Goal: Find specific page/section: Find specific page/section

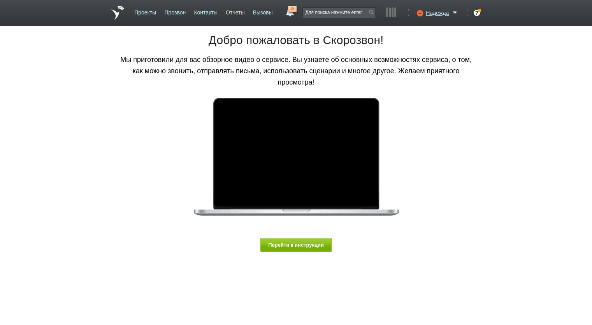
click at [234, 15] on link "Отчеты" at bounding box center [235, 10] width 19 height 11
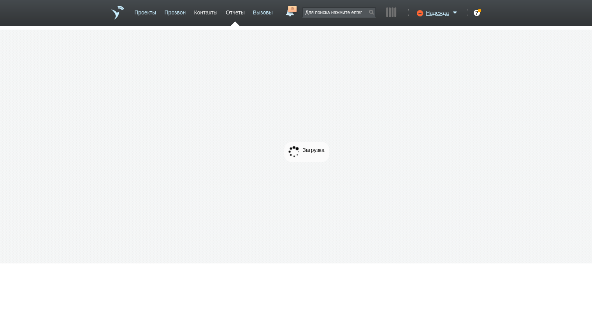
click at [205, 11] on link "Контакты" at bounding box center [205, 10] width 23 height 11
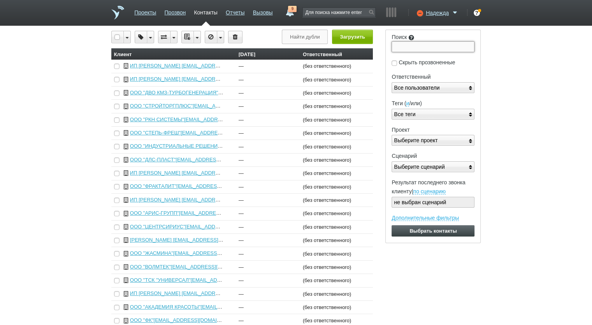
click at [420, 49] on input "Поиск" at bounding box center [433, 46] width 83 height 11
paste input "7702704890"
type input "7702704890"
click at [392, 225] on input "Выбрать контакты" at bounding box center [433, 230] width 83 height 11
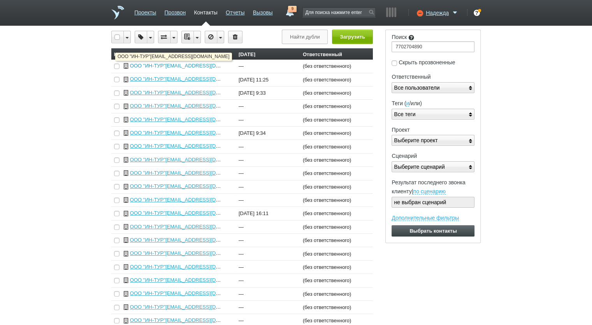
click at [163, 64] on link "ООО "ИН-ТУР"__77025st@host28.taxcom.ru" at bounding box center [190, 66] width 121 height 6
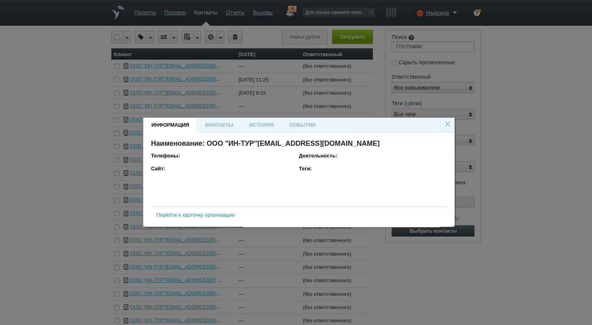
click at [194, 214] on link "Перейти в карточку организации" at bounding box center [195, 215] width 79 height 6
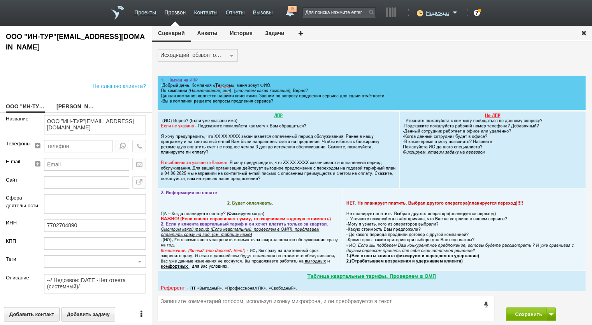
scroll to position [21, 0]
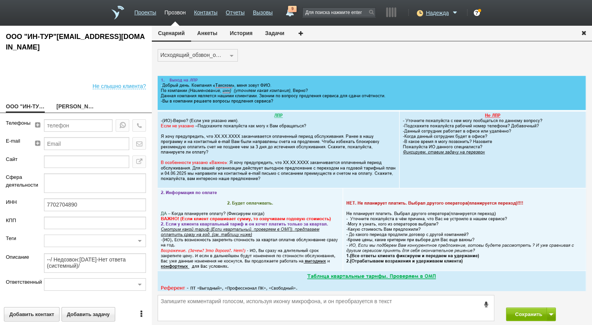
click at [82, 108] on link "ДЕМИНА ИННА АЛИМОВНА" at bounding box center [75, 107] width 39 height 11
type textarea "ДЕМИНА ИННА АЛИМОВНА"
type textarea "Пребиллинг_Октябрь.2024"
type input "Сумма АП+ЛД в год: 3800/ Акции_ранее: ПП_Скидка 0%-2023;"
type input "Ваш старт. Спецрежим"
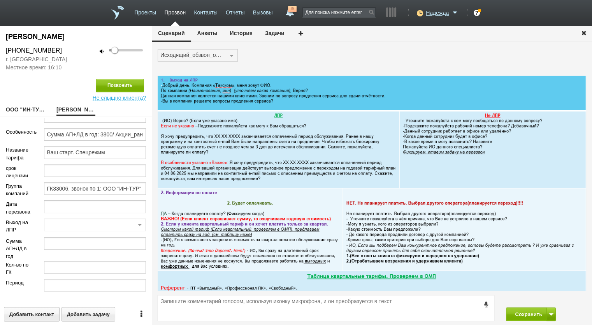
scroll to position [62, 0]
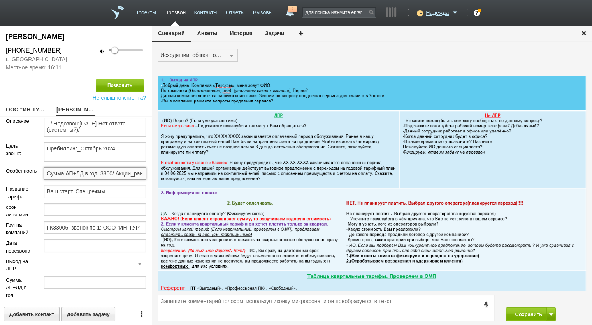
click at [103, 173] on input "Сумма АП+ЛД в год: 3800/ Акции_ранее: ПП_Скидка 0%-2023;" at bounding box center [95, 173] width 102 height 12
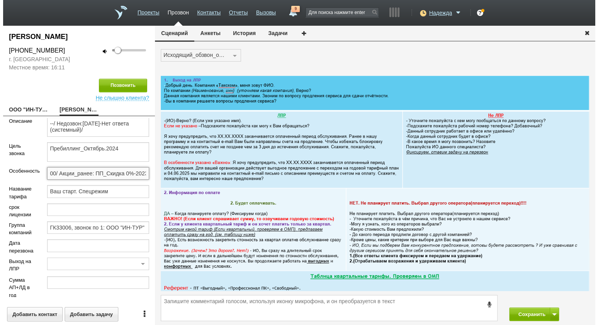
scroll to position [0, 67]
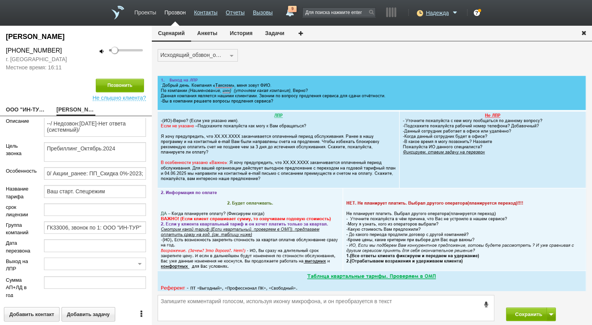
click at [147, 14] on link "Проекты" at bounding box center [145, 10] width 22 height 11
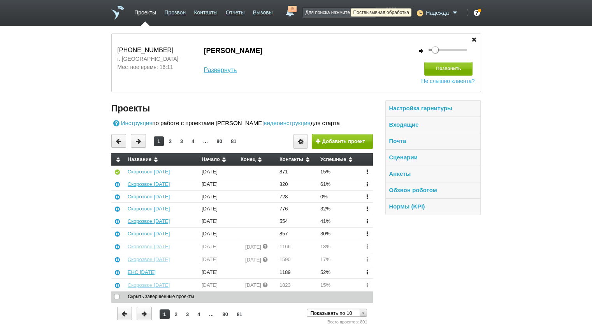
click at [421, 12] on icon at bounding box center [419, 13] width 11 height 8
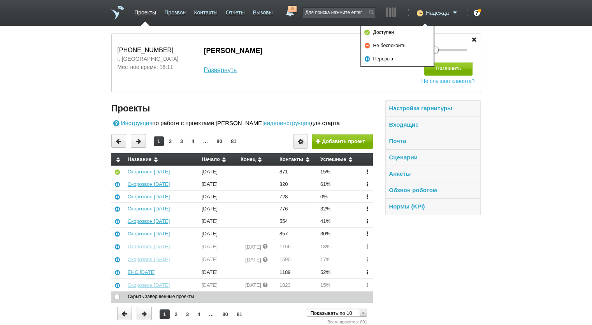
click at [445, 15] on span "Надежда" at bounding box center [437, 13] width 23 height 8
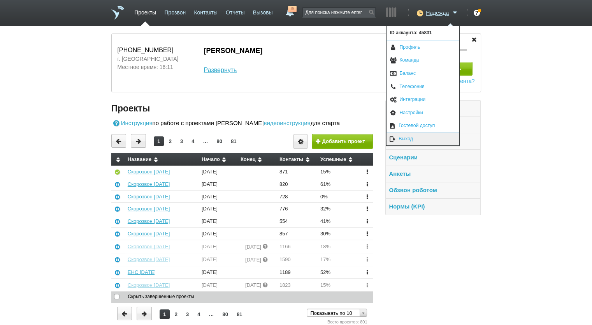
click at [421, 134] on link "Выход" at bounding box center [423, 138] width 72 height 13
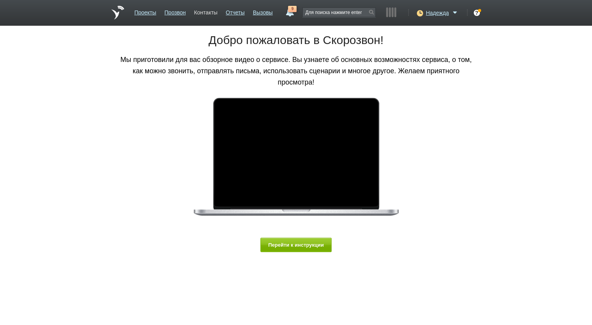
click at [204, 14] on link "Контакты" at bounding box center [205, 10] width 23 height 11
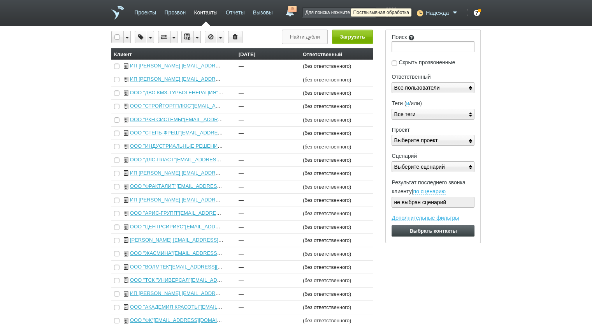
click at [422, 12] on icon at bounding box center [419, 13] width 11 height 8
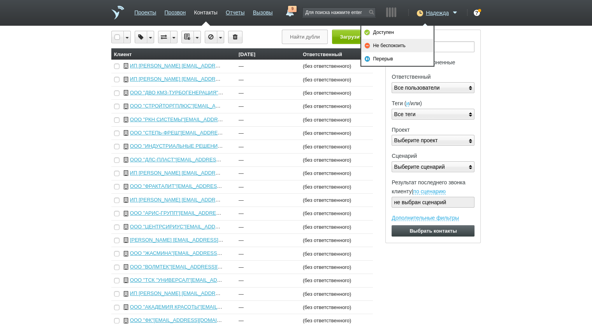
click at [404, 44] on link "Не беспокоить" at bounding box center [397, 45] width 72 height 13
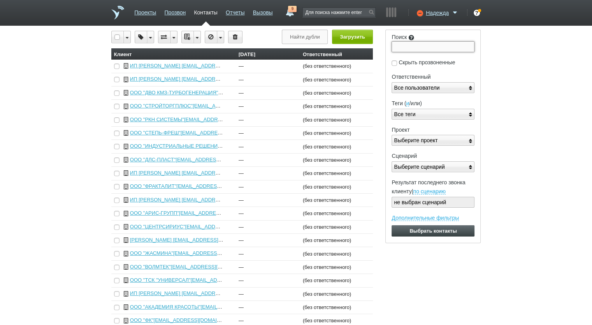
click at [414, 44] on input "Поиск" at bounding box center [433, 46] width 83 height 11
paste input "9721172034"
type input "9721172034"
click at [392, 225] on input "Выбрать контакты" at bounding box center [433, 230] width 83 height 11
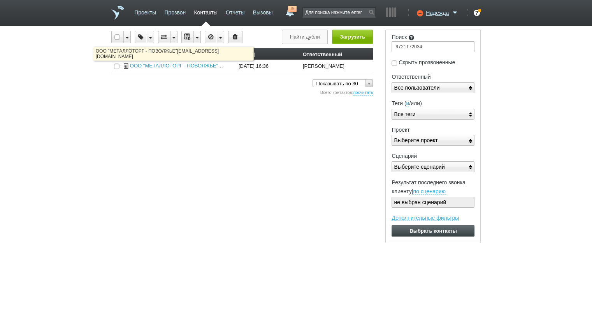
click at [166, 66] on link "ООО "МЕТАЛЛОТОРГ - ПОВОЛЖЬЕ"[EMAIL_ADDRESS][DOMAIN_NAME]" at bounding box center [217, 66] width 174 height 6
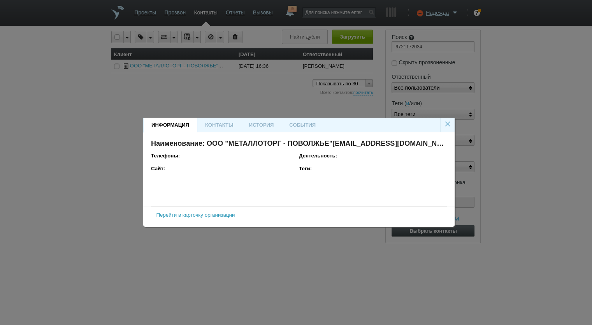
click at [200, 213] on link "Перейти в карточку организации" at bounding box center [195, 215] width 79 height 6
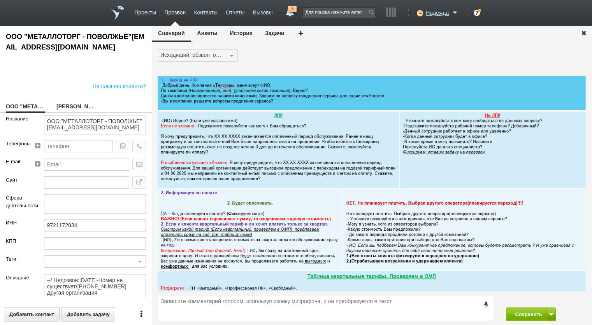
click at [73, 105] on link "[PERSON_NAME]" at bounding box center [75, 107] width 39 height 11
type textarea "[PERSON_NAME]"
type textarea "Пребиллинг_Октябрь.2025"
type input "ВАЖНО! ЕНС! Сумма АП+ЛД: 8100/ Акции_ранее: Скидка 80%-2023а;/ Рассылки: ОРК_Пр…"
type input "77_Удобный. Спецрежим"
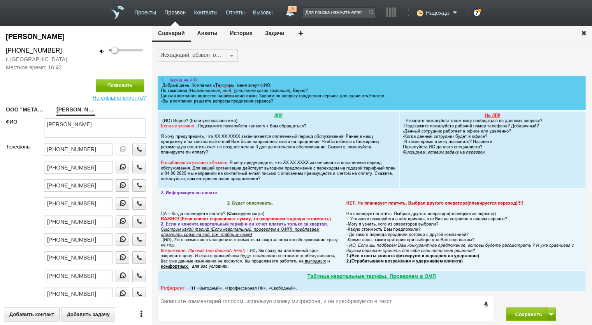
click at [444, 13] on span "Надежда" at bounding box center [437, 13] width 23 height 8
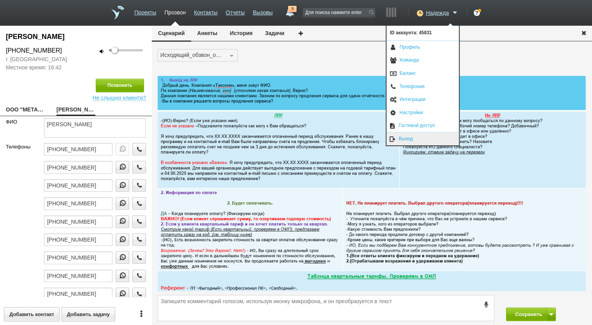
click at [414, 135] on link "Выход" at bounding box center [423, 138] width 72 height 13
